Goal: Transaction & Acquisition: Purchase product/service

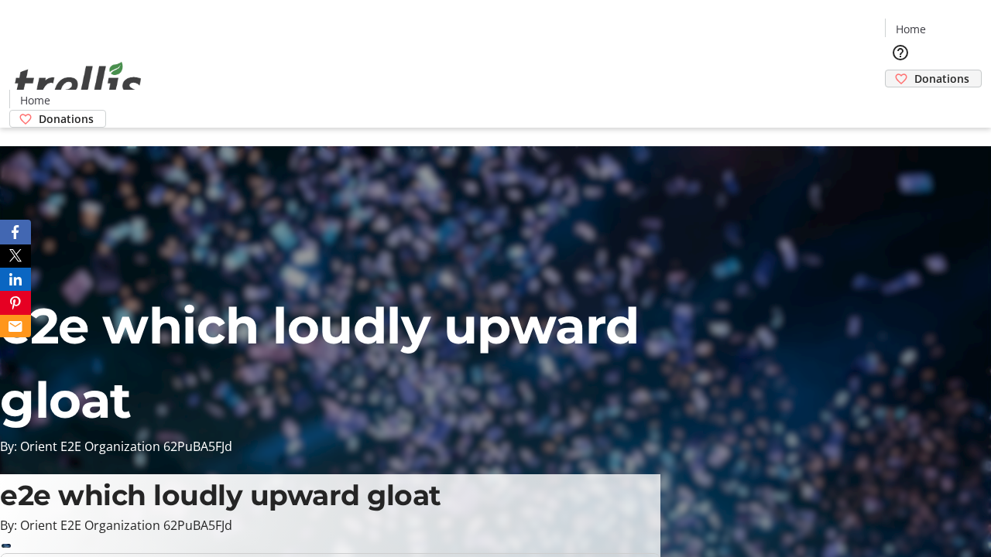
click at [914, 70] on span "Donations" at bounding box center [941, 78] width 55 height 16
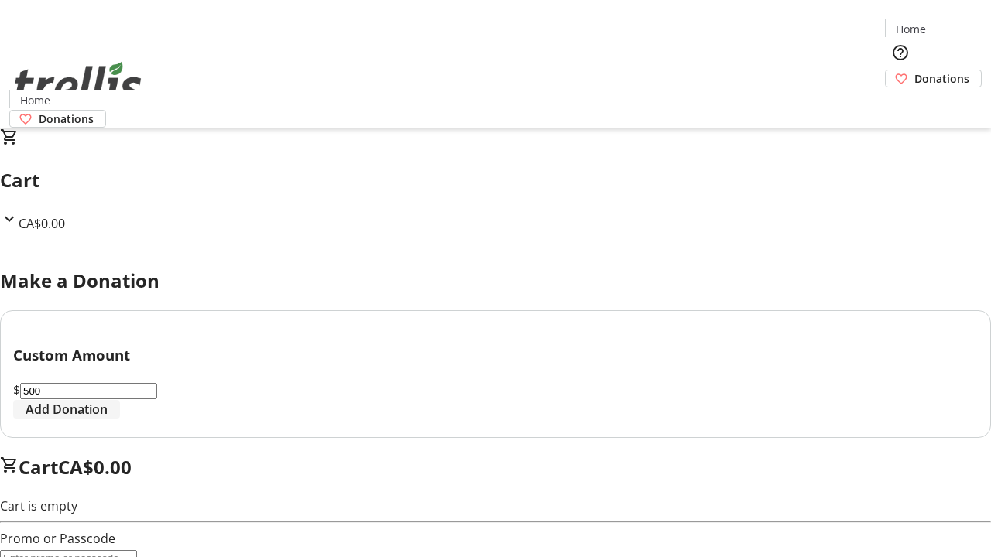
type input "500"
click at [108, 419] on span "Add Donation" at bounding box center [67, 409] width 82 height 19
